Goal: Find specific page/section: Find specific page/section

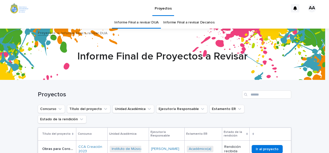
drag, startPoint x: 0, startPoint y: 0, endPoint x: 279, endPoint y: 20, distance: 280.2
click at [279, 20] on div "Informe Final a revisar DUA Informe Final a revisar Decanos" at bounding box center [164, 23] width 329 height 12
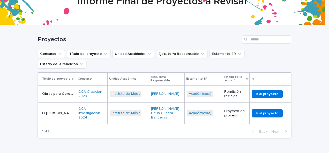
click at [55, 91] on p "Obras para Coro Avanzado volumen 2 - [PERSON_NAME]" at bounding box center [58, 93] width 33 height 5
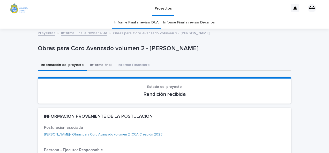
click at [91, 65] on button "Informe final" at bounding box center [101, 65] width 28 height 11
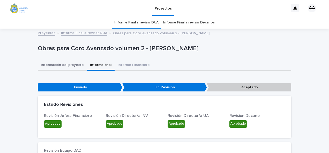
click at [50, 65] on button "Información del proyecto" at bounding box center [62, 65] width 49 height 11
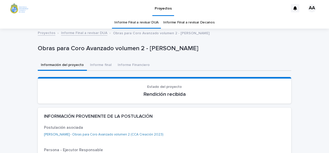
click at [87, 34] on link "Informe Final a revisar DUA" at bounding box center [84, 33] width 46 height 6
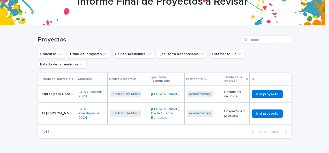
scroll to position [55, 0]
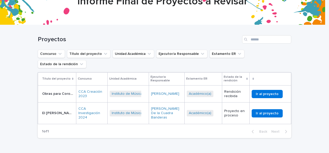
click at [54, 110] on p "El [PERSON_NAME] chileno: innovación en diseño y materiales para una flauta bar…" at bounding box center [58, 112] width 33 height 5
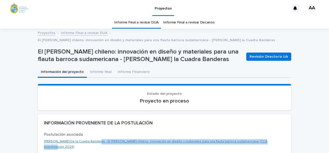
drag, startPoint x: 273, startPoint y: 143, endPoint x: 91, endPoint y: 145, distance: 181.9
click at [91, 145] on div "[PERSON_NAME] De la Cuadra Banderas - El [PERSON_NAME] chileno: innovación en d…" at bounding box center [164, 144] width 241 height 11
copy link "El [PERSON_NAME] chileno: innovación en diseño y materiales para una flauta bar…"
